Goal: Task Accomplishment & Management: Use online tool/utility

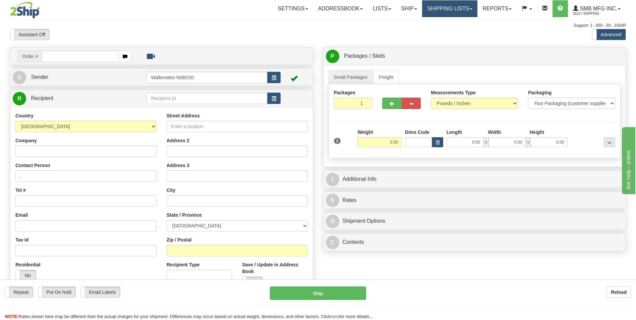
click at [451, 15] on link "Shipping lists" at bounding box center [449, 8] width 55 height 17
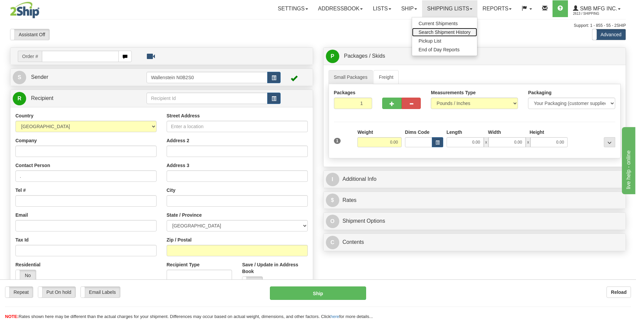
click at [442, 29] on link "Search Shipment History" at bounding box center [444, 32] width 65 height 9
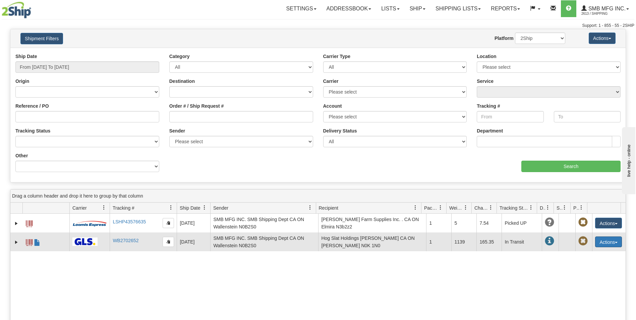
click at [602, 236] on button "Actions" at bounding box center [608, 241] width 27 height 11
click at [584, 255] on link "Repeat" at bounding box center [595, 254] width 54 height 9
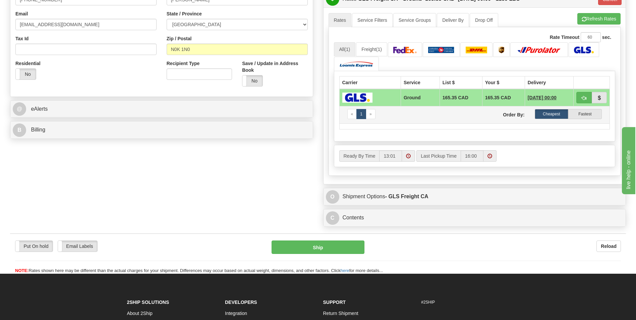
scroll to position [168, 0]
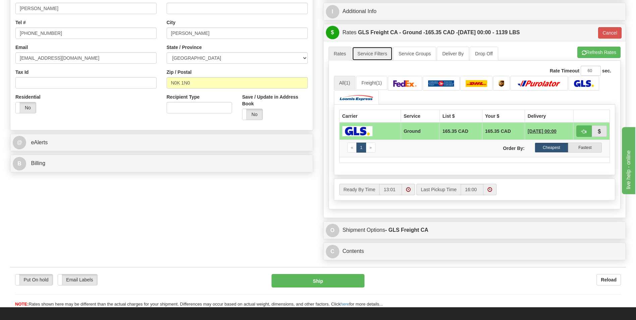
click at [369, 54] on link "Service Filters" at bounding box center [372, 54] width 41 height 14
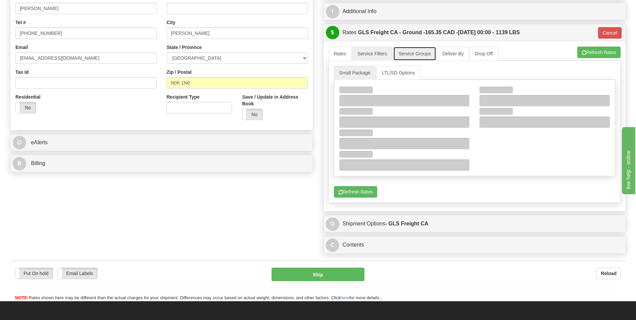
click at [417, 54] on link "Service Groups" at bounding box center [414, 54] width 43 height 14
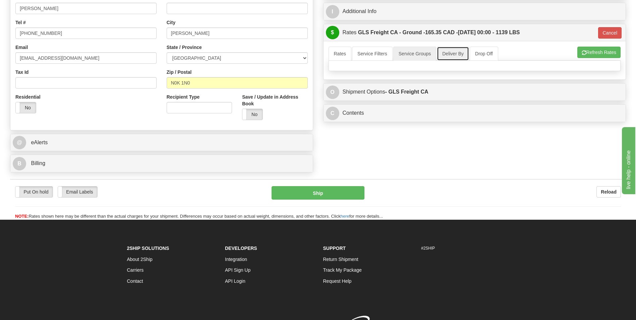
click at [454, 59] on link "Deliver By" at bounding box center [453, 54] width 32 height 14
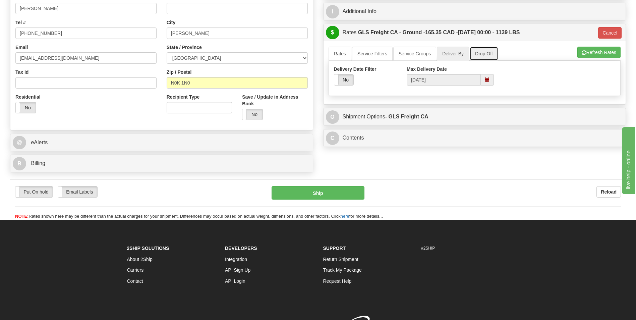
click at [489, 56] on link "Drop Off" at bounding box center [484, 54] width 28 height 14
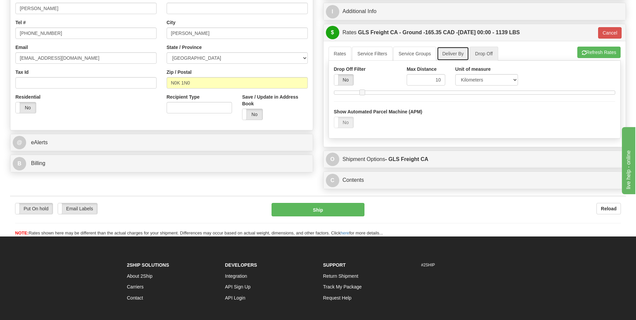
click at [452, 58] on link "Deliver By" at bounding box center [453, 54] width 32 height 14
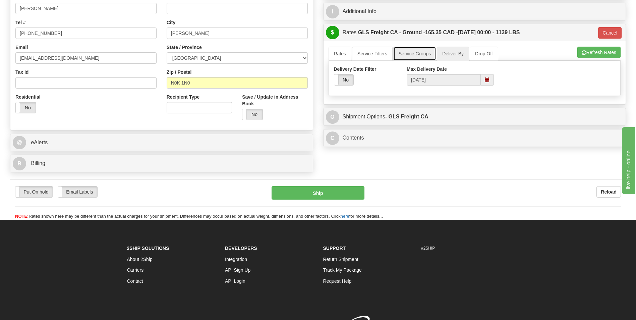
click at [411, 56] on link "Service Groups" at bounding box center [414, 54] width 43 height 14
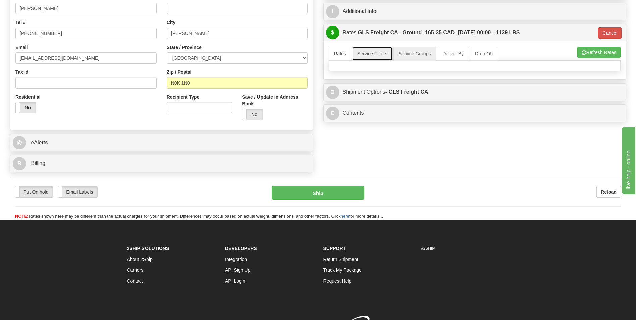
click at [367, 54] on link "Service Filters" at bounding box center [372, 54] width 41 height 14
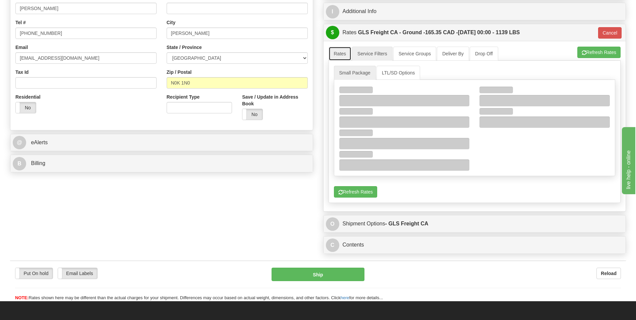
click at [341, 52] on link "Rates" at bounding box center [340, 54] width 23 height 14
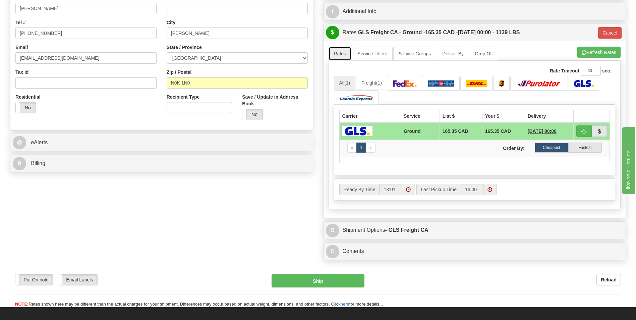
scroll to position [235, 0]
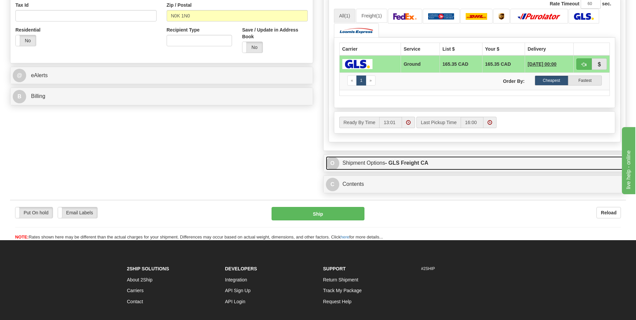
click at [379, 167] on link "O Shipment Options - GLS Freight CA" at bounding box center [475, 163] width 298 height 14
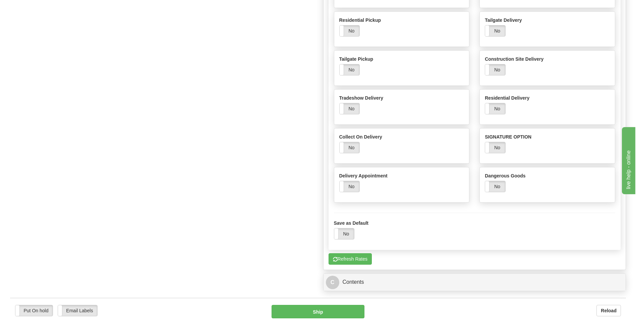
scroll to position [503, 0]
